Goal: Task Accomplishment & Management: Manage account settings

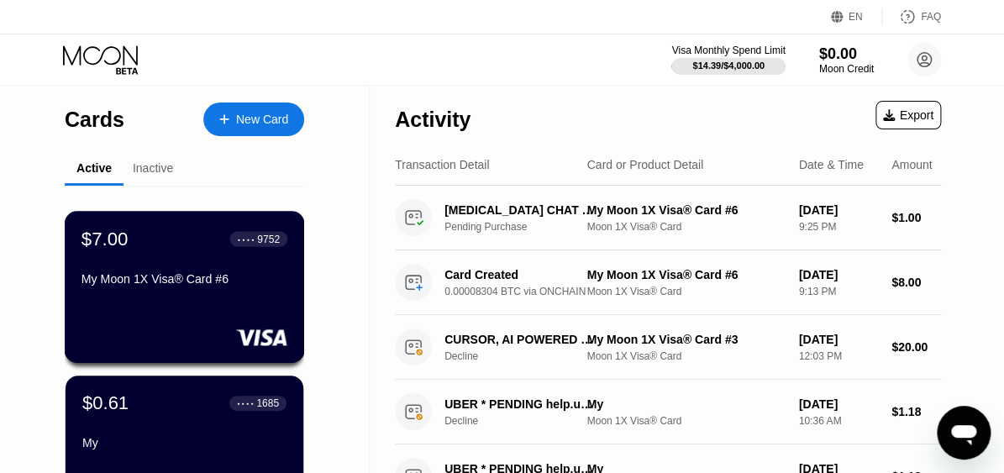
click at [192, 292] on div "My Moon 1X Visa® Card #6" at bounding box center [185, 282] width 206 height 20
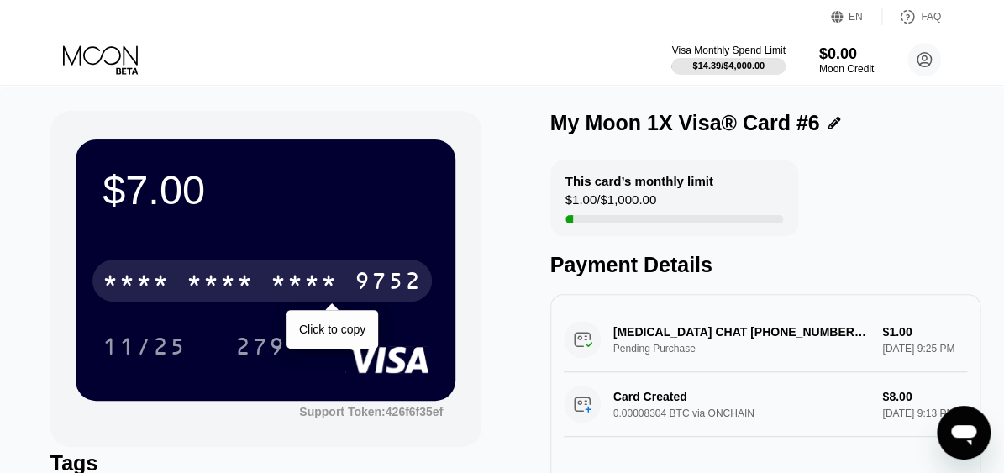
click at [190, 278] on div "* * * *" at bounding box center [220, 283] width 67 height 27
drag, startPoint x: 322, startPoint y: 276, endPoint x: 439, endPoint y: 234, distance: 124.1
click at [322, 275] on div "2910" at bounding box center [304, 283] width 67 height 27
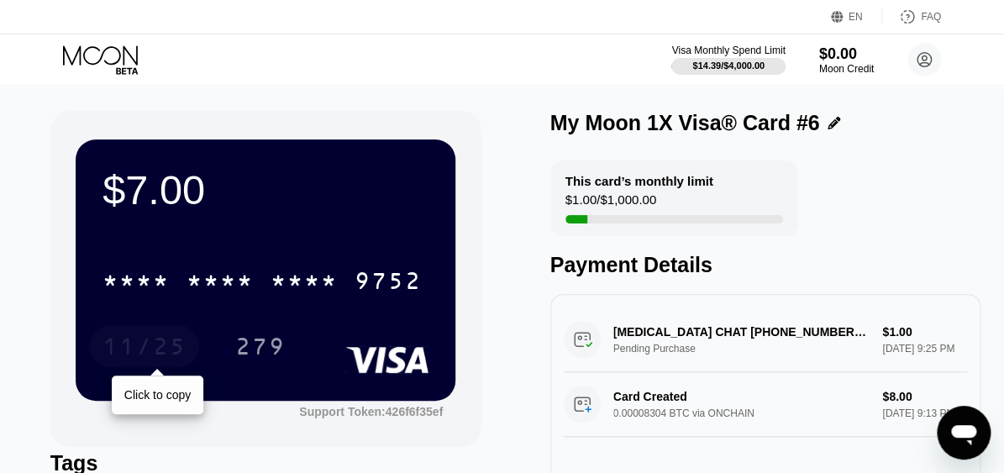
click at [140, 345] on div "11/25" at bounding box center [145, 348] width 84 height 27
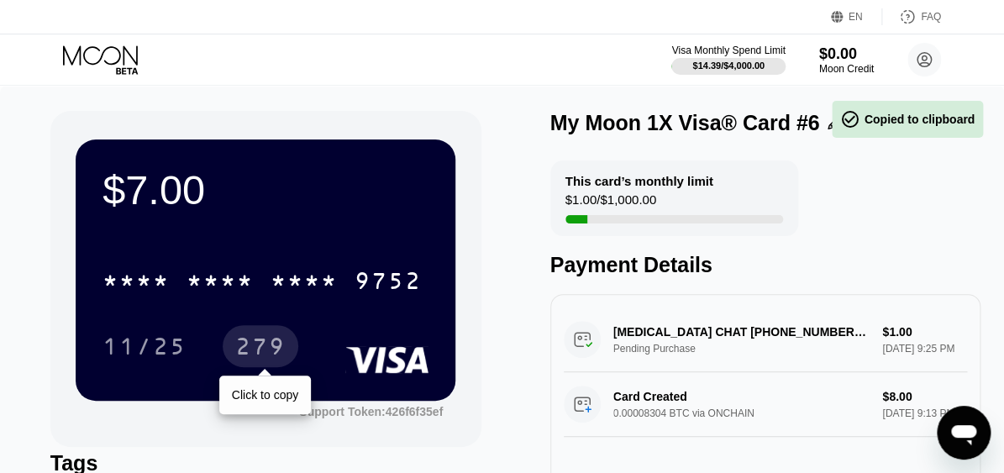
click at [257, 332] on div "279" at bounding box center [261, 346] width 76 height 42
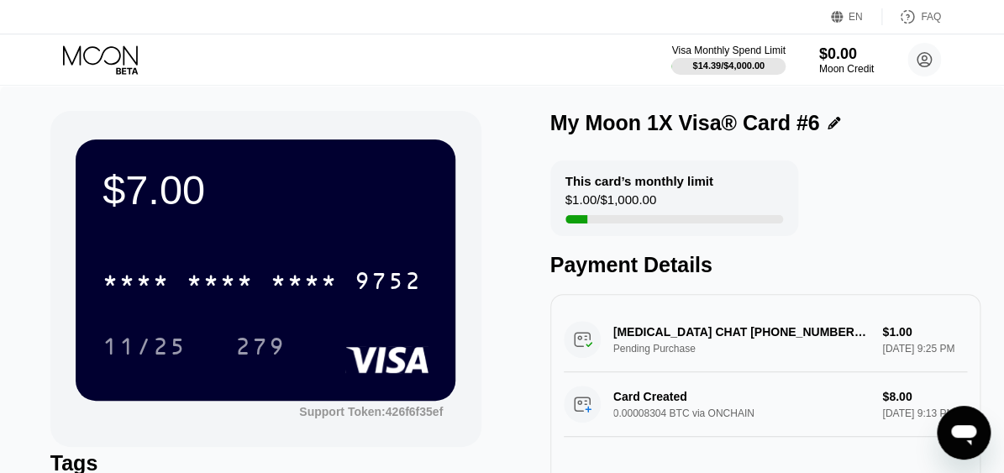
click at [300, 344] on div "279" at bounding box center [273, 346] width 76 height 42
click at [286, 348] on div "279" at bounding box center [261, 346] width 76 height 42
